Goal: Task Accomplishment & Management: Manage account settings

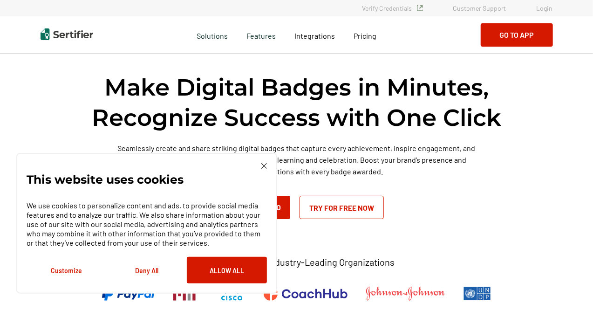
click at [548, 210] on div "Make Digital Badges in Minutes, Recognize Success with One Click Seamlessly cre…" at bounding box center [296, 145] width 512 height 147
click at [263, 163] on img at bounding box center [264, 166] width 6 height 6
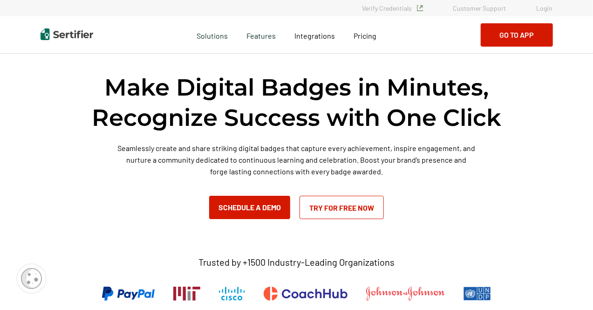
click at [542, 7] on link "Login" at bounding box center [544, 8] width 16 height 8
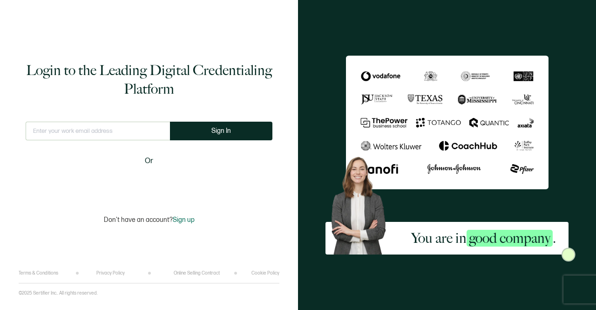
click at [65, 129] on input "text" at bounding box center [98, 130] width 144 height 19
type input "Michelle@hl7.org"
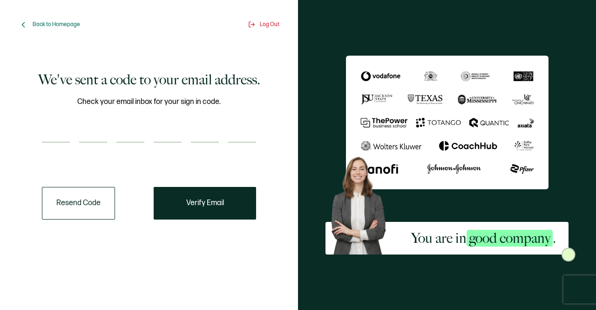
click at [59, 138] on input "number" at bounding box center [56, 133] width 28 height 19
type input "5"
type input "9"
type input "0"
type input "6"
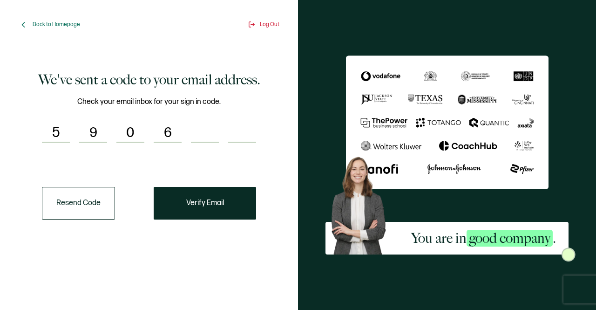
type input "7"
type input "5"
